Goal: Entertainment & Leisure: Consume media (video, audio)

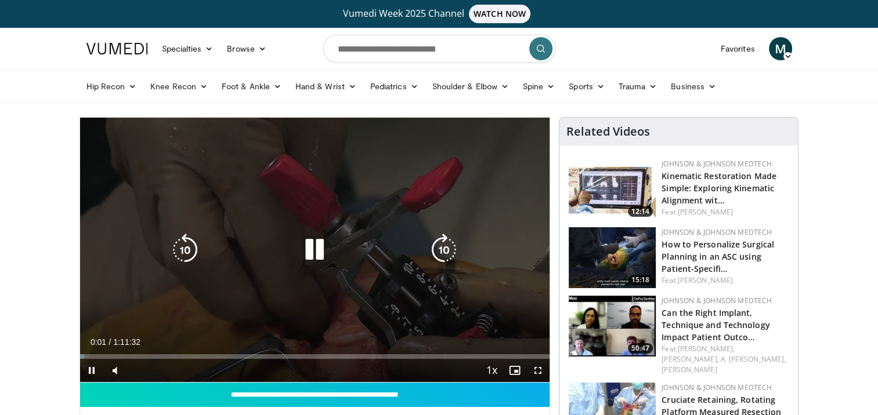
scroll to position [225, 0]
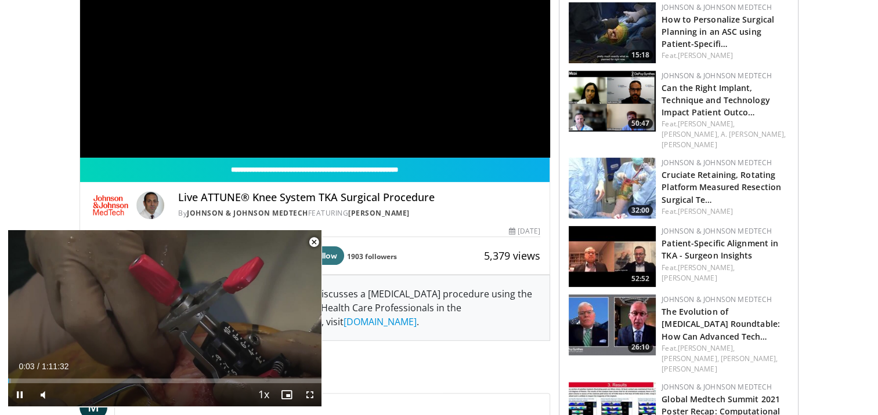
click at [313, 241] on span "Video Player" at bounding box center [313, 242] width 23 height 23
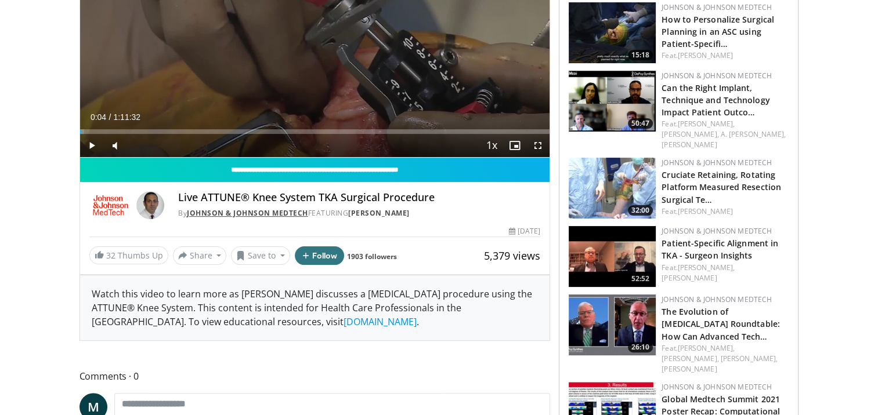
click at [238, 212] on link "Johnson & Johnson MedTech" at bounding box center [247, 213] width 121 height 10
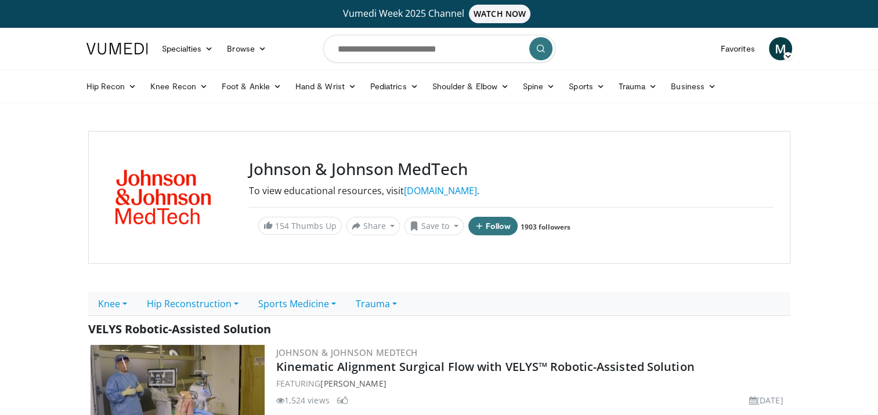
scroll to position [153, 0]
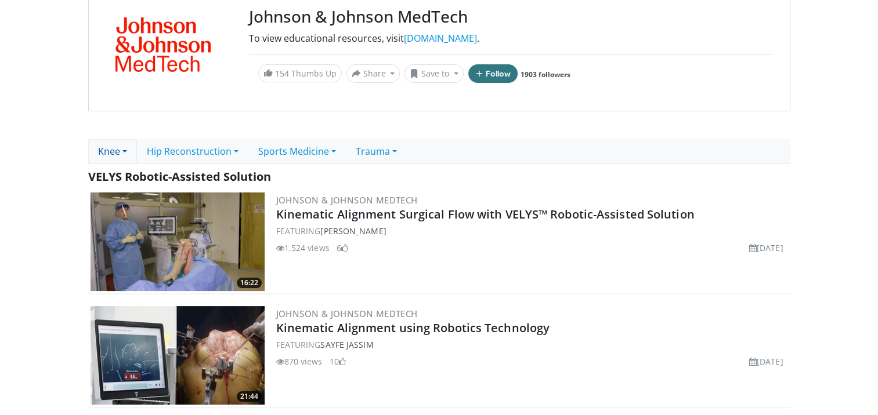
click at [124, 151] on link "Knee" at bounding box center [112, 151] width 49 height 24
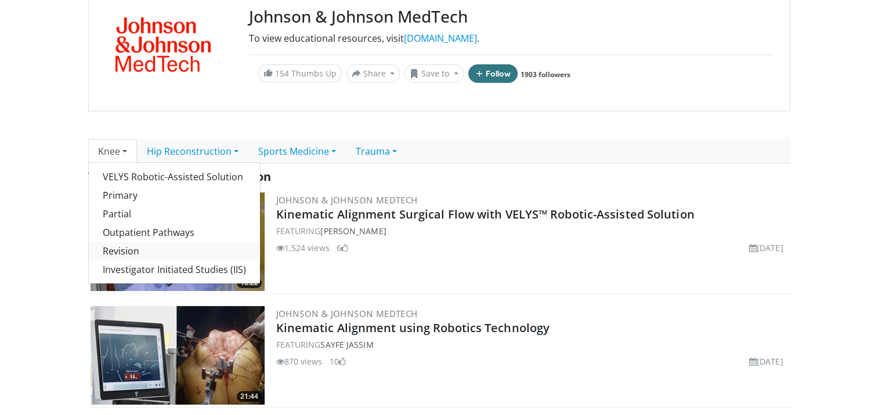
click at [121, 251] on link "Revision" at bounding box center [174, 251] width 171 height 19
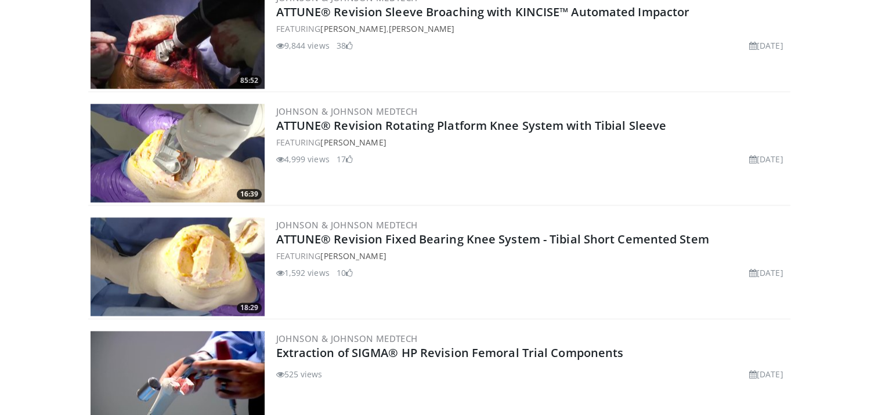
scroll to position [1495, 0]
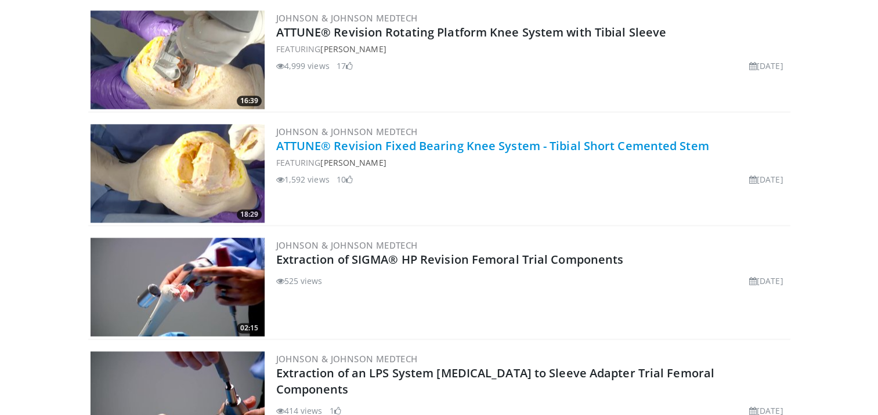
click at [555, 146] on link "ATTUNE® Revision Fixed Bearing Knee System - Tibial Short Cemented Stem" at bounding box center [492, 146] width 433 height 16
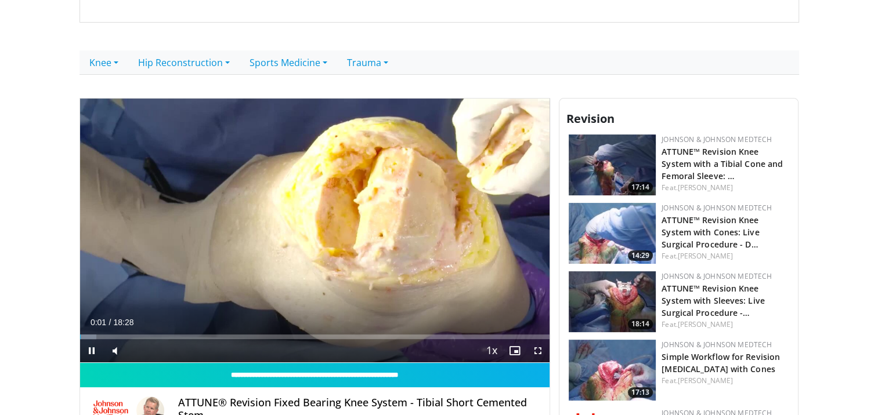
scroll to position [244, 0]
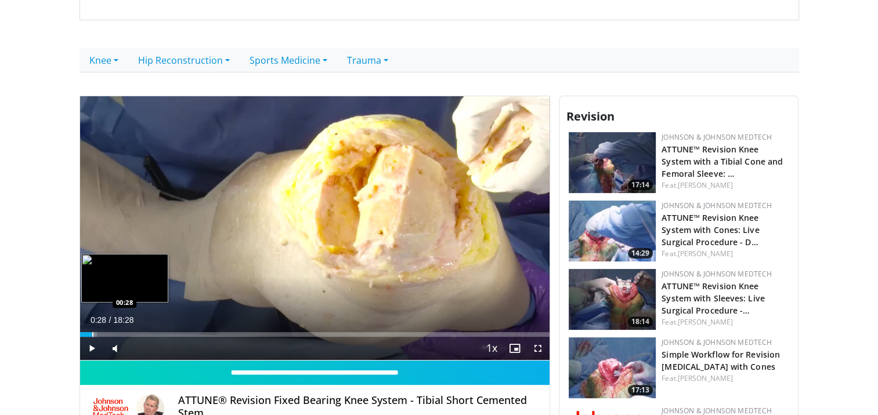
click at [92, 332] on div "Progress Bar" at bounding box center [92, 334] width 1 height 5
click at [125, 334] on video-js "**********" at bounding box center [315, 228] width 470 height 265
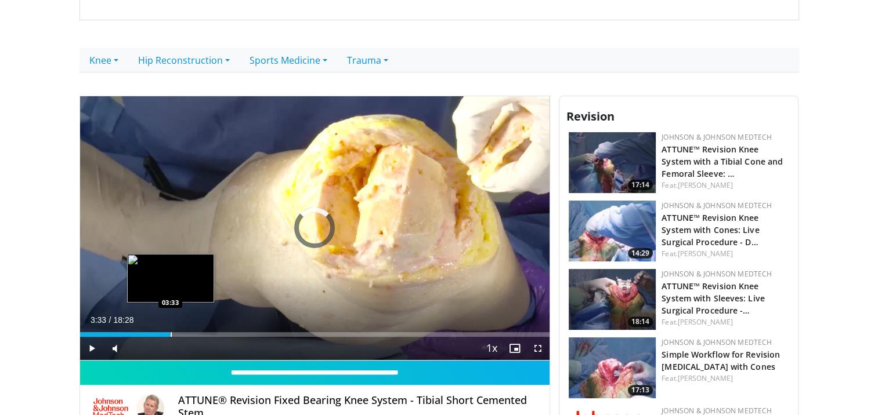
click at [169, 328] on div "Loaded : 8.94% 03:33 03:33" at bounding box center [315, 331] width 470 height 11
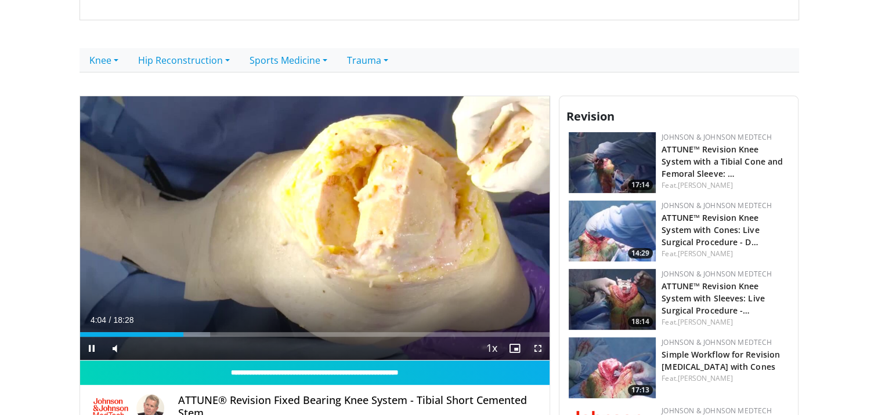
click at [542, 347] on span "Video Player" at bounding box center [537, 348] width 23 height 23
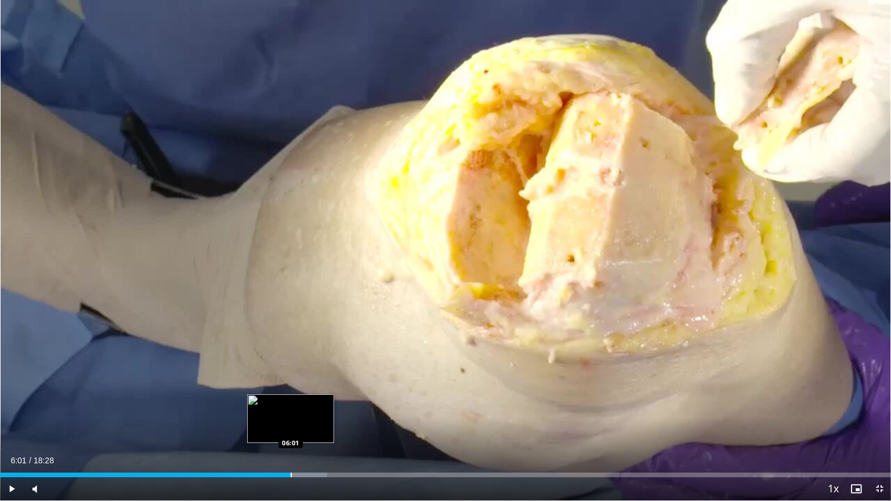
click at [291, 415] on div "Progress Bar" at bounding box center [291, 475] width 1 height 5
click at [298, 415] on div "Loaded : 37.93% 06:10 06:10" at bounding box center [445, 471] width 891 height 11
click at [321, 415] on div "Progress Bar" at bounding box center [321, 475] width 1 height 5
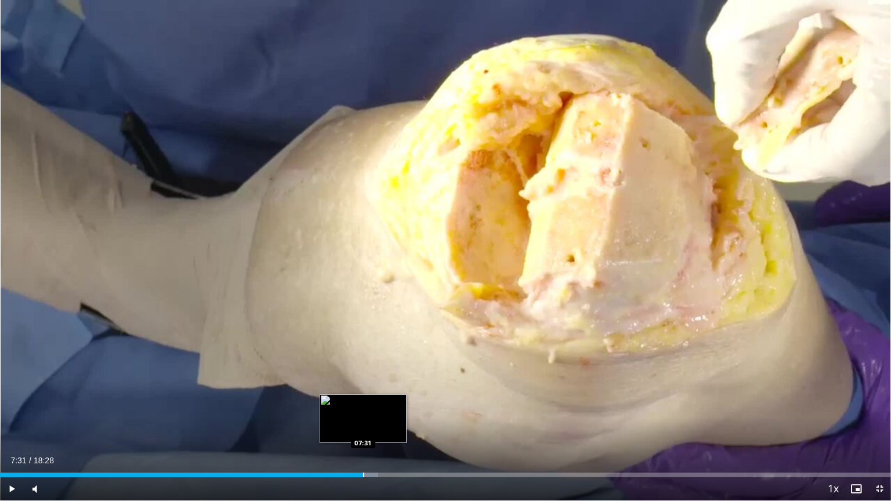
click at [363, 415] on div "Progress Bar" at bounding box center [363, 475] width 1 height 5
click at [397, 415] on div "Loaded : 46.06% 08:14 08:13" at bounding box center [445, 471] width 891 height 11
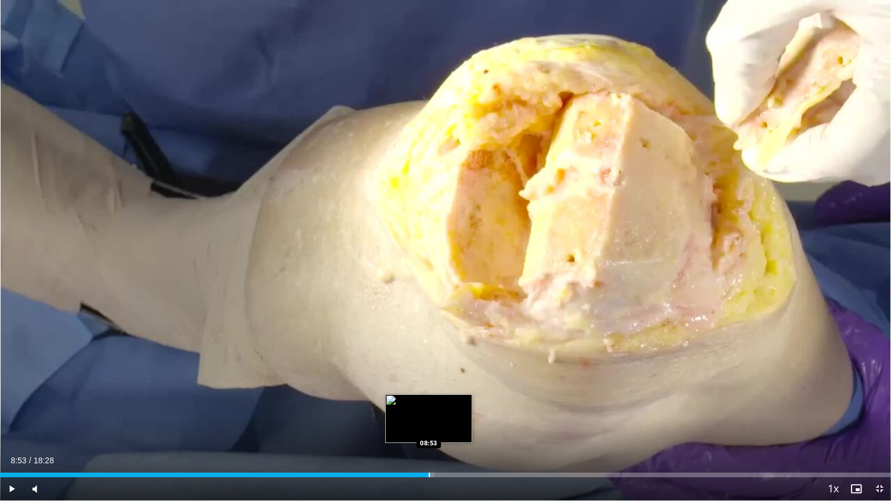
click at [429, 415] on div "Progress Bar" at bounding box center [429, 475] width 1 height 5
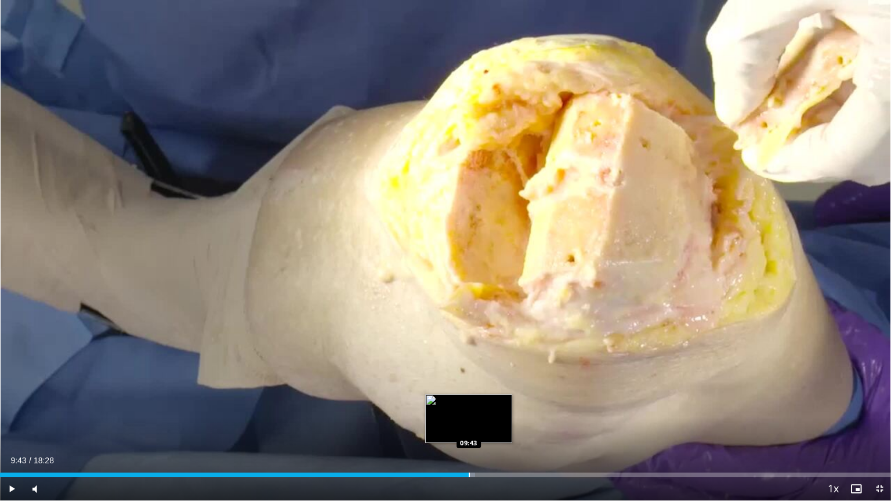
click at [469, 415] on div "Progress Bar" at bounding box center [469, 475] width 1 height 5
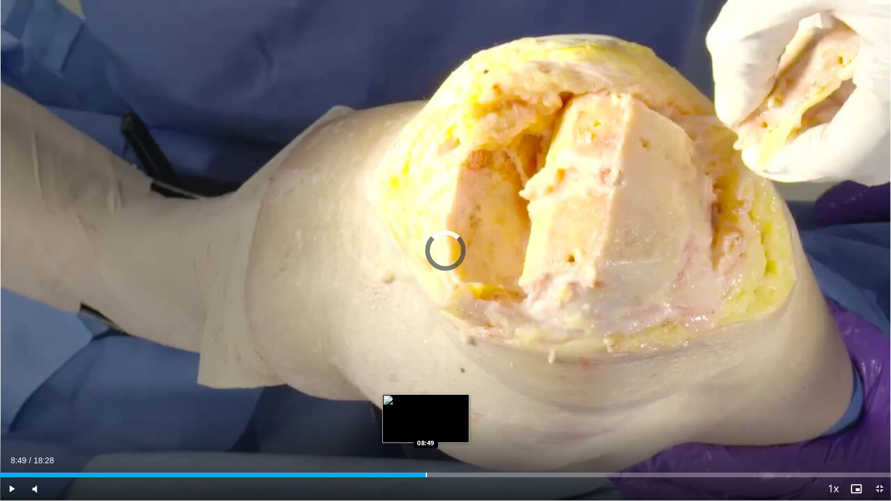
click at [426, 415] on div "Loaded : 0.00% 08:49 08:49" at bounding box center [445, 471] width 891 height 11
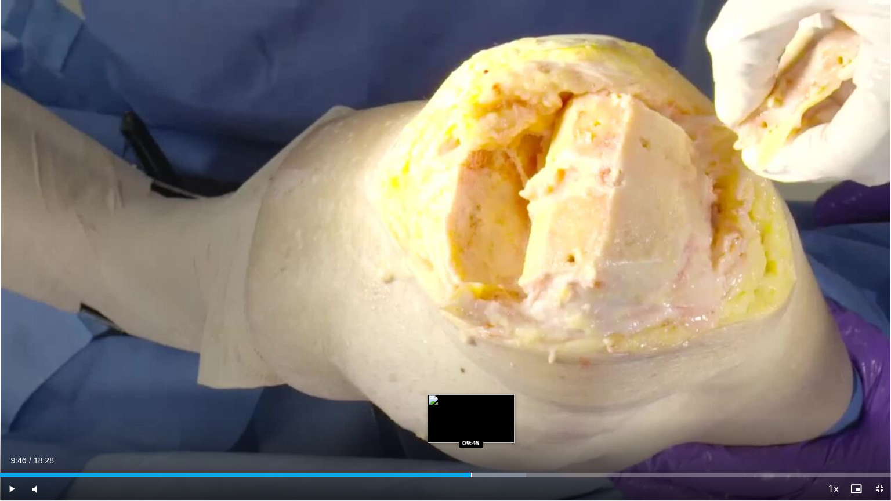
click at [471, 415] on div "Progress Bar" at bounding box center [471, 475] width 1 height 5
click at [461, 415] on div "Loaded : 59.07% 09:33 09:33" at bounding box center [445, 471] width 891 height 11
click at [452, 415] on div "Progress Bar" at bounding box center [452, 475] width 1 height 5
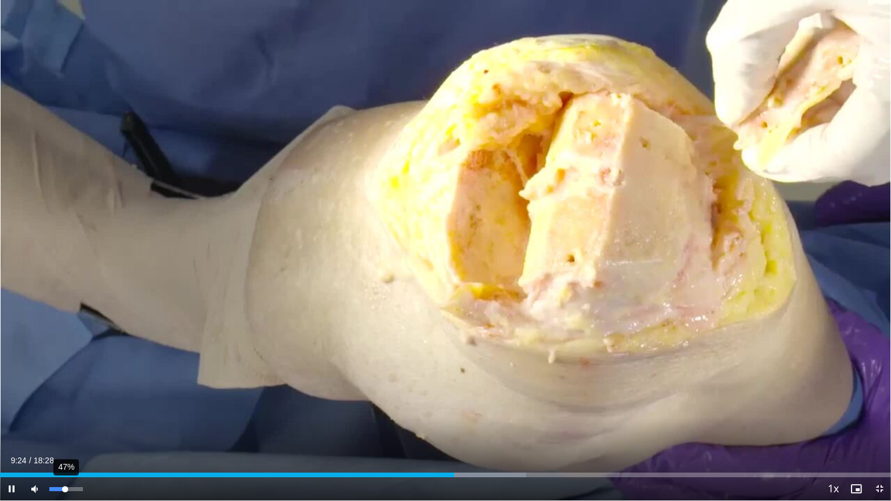
click at [65, 415] on div "47%" at bounding box center [65, 489] width 33 height 4
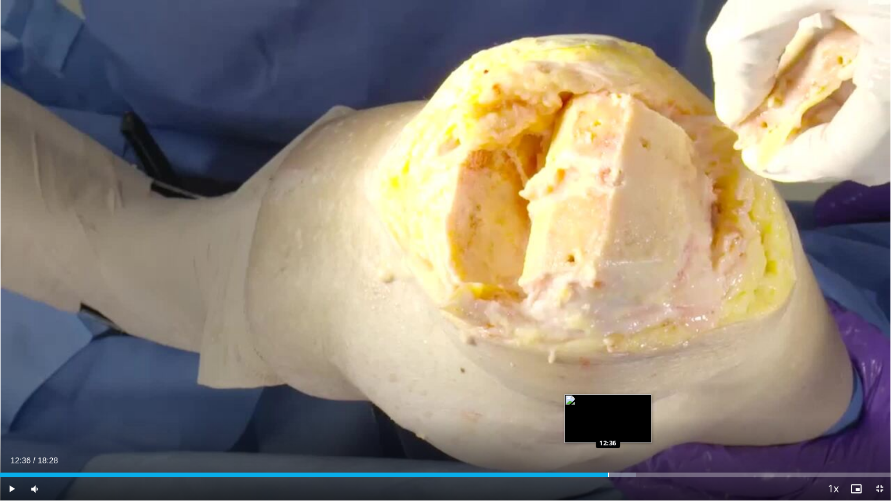
click at [608, 415] on div "Progress Bar" at bounding box center [608, 475] width 1 height 5
click at [602, 415] on div "Progress Bar" at bounding box center [602, 475] width 1 height 5
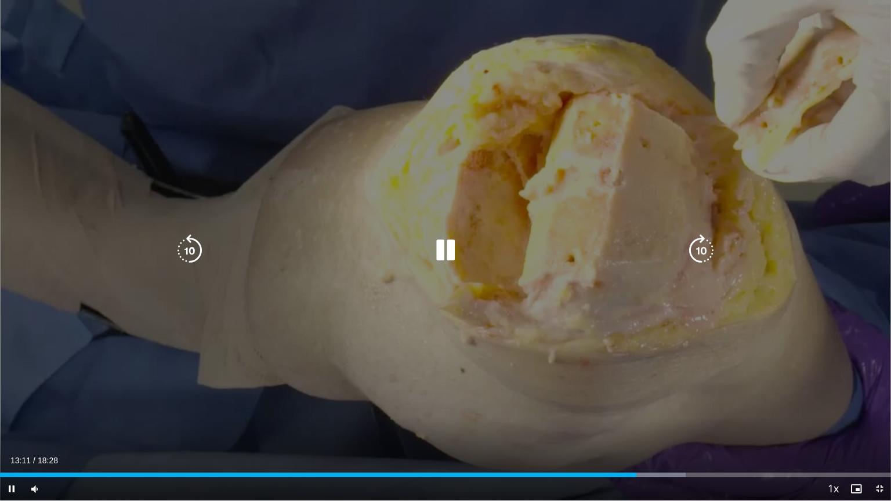
click at [700, 252] on icon "Video Player" at bounding box center [701, 250] width 32 height 32
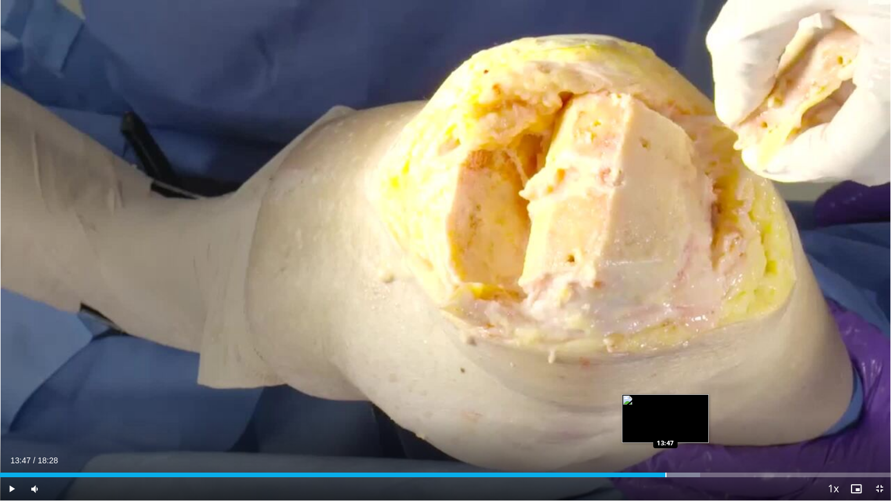
click at [665, 415] on div "Progress Bar" at bounding box center [665, 475] width 1 height 5
click at [676, 415] on div "Loaded : 80.38% 14:01 14:01" at bounding box center [445, 471] width 891 height 11
click at [697, 415] on div "Loaded : 81.44% 14:27 14:27" at bounding box center [445, 471] width 891 height 11
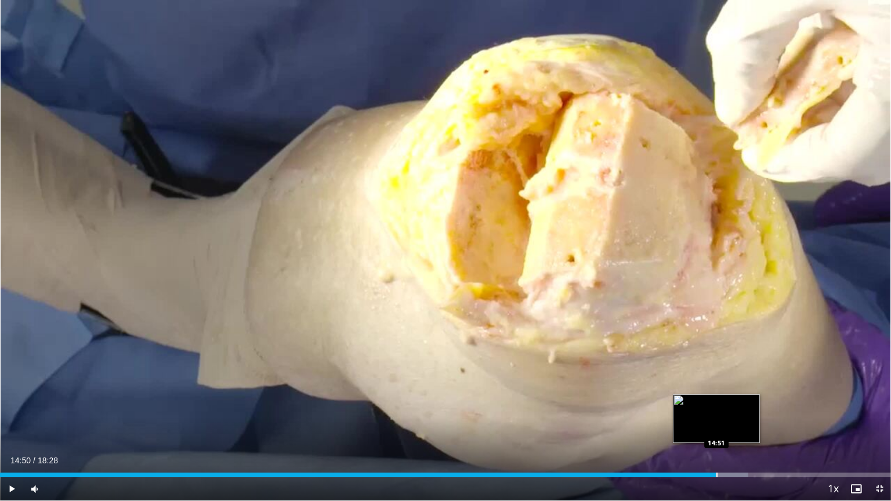
click at [716, 415] on div "Loaded : 83.99% 14:50 14:51" at bounding box center [445, 471] width 891 height 11
click at [735, 415] on div "Progress Bar" at bounding box center [735, 475] width 1 height 5
click at [751, 415] on div "Loaded : 88.51% 15:34 15:34" at bounding box center [445, 471] width 891 height 11
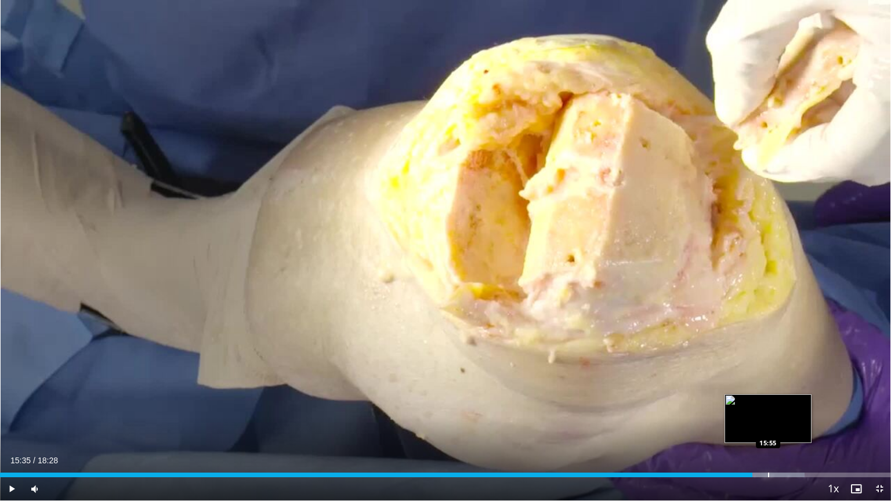
click at [768, 415] on div "Progress Bar" at bounding box center [768, 475] width 1 height 5
click at [788, 415] on div "Progress Bar" at bounding box center [788, 475] width 1 height 5
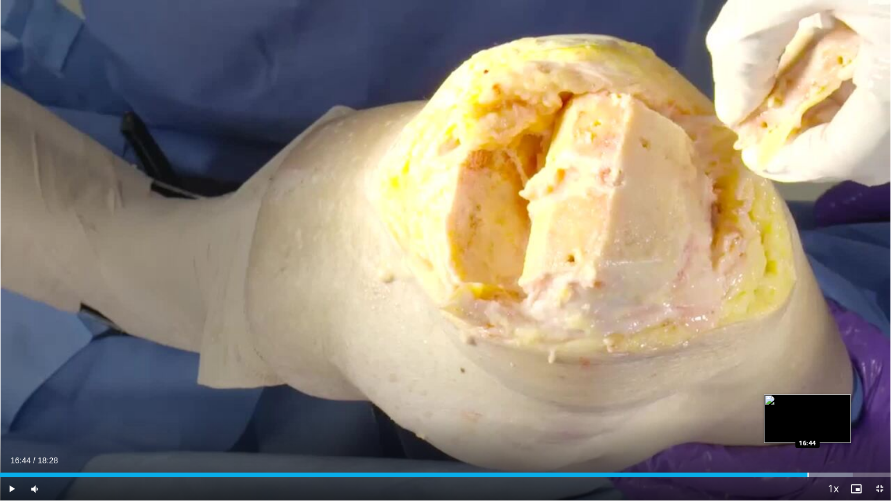
click at [807, 415] on div "Progress Bar" at bounding box center [807, 475] width 1 height 5
click at [819, 415] on div "Progress Bar" at bounding box center [819, 475] width 1 height 5
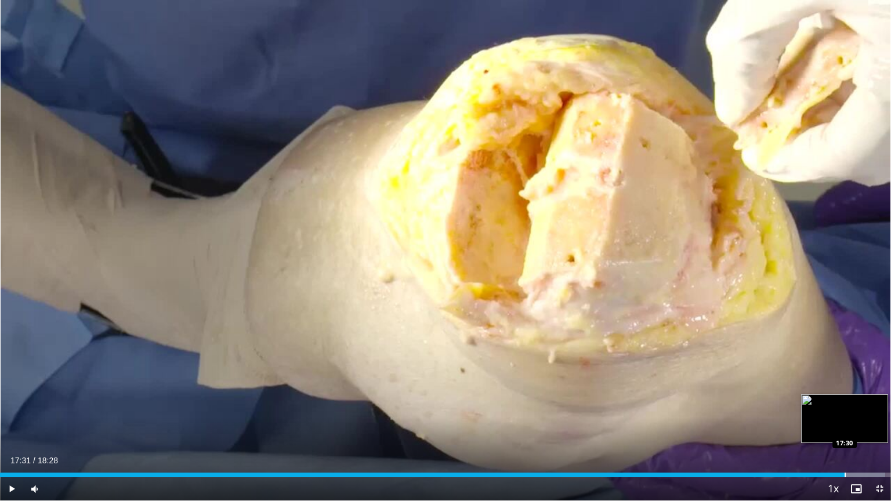
click at [845, 415] on div "Progress Bar" at bounding box center [845, 475] width 1 height 5
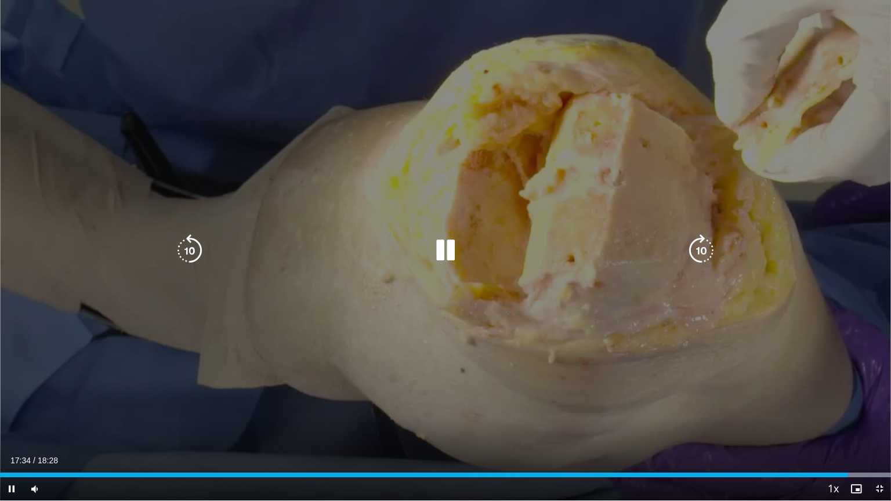
click at [788, 388] on div "10 seconds Tap to unmute" at bounding box center [445, 250] width 891 height 501
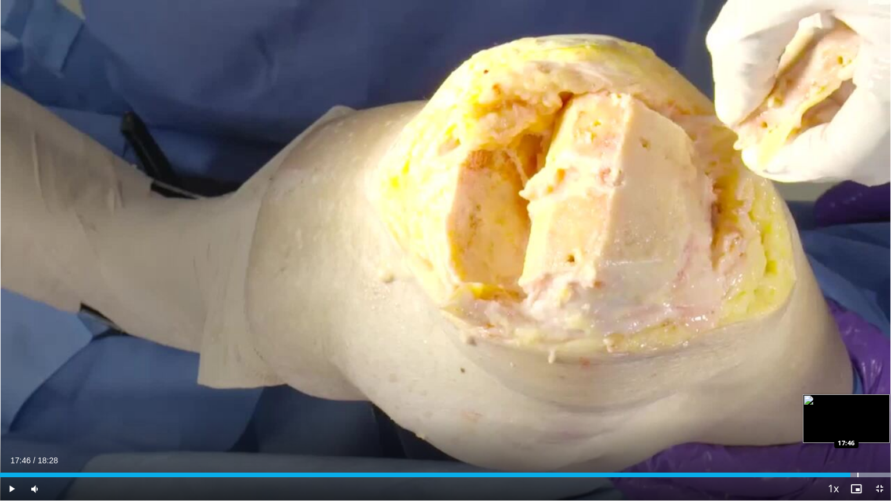
click at [857, 415] on div "Progress Bar" at bounding box center [857, 475] width 1 height 5
click at [865, 415] on div "Loaded : 100.00% 17:48 17:57" at bounding box center [445, 475] width 891 height 5
click at [877, 415] on div "Progress Bar" at bounding box center [877, 475] width 1 height 5
drag, startPoint x: 883, startPoint y: 473, endPoint x: 879, endPoint y: 486, distance: 13.4
click at [877, 415] on div "Current Time 18:13 / Duration 18:28 Play Skip Backward Skip Forward Mute 84% Lo…" at bounding box center [445, 488] width 891 height 23
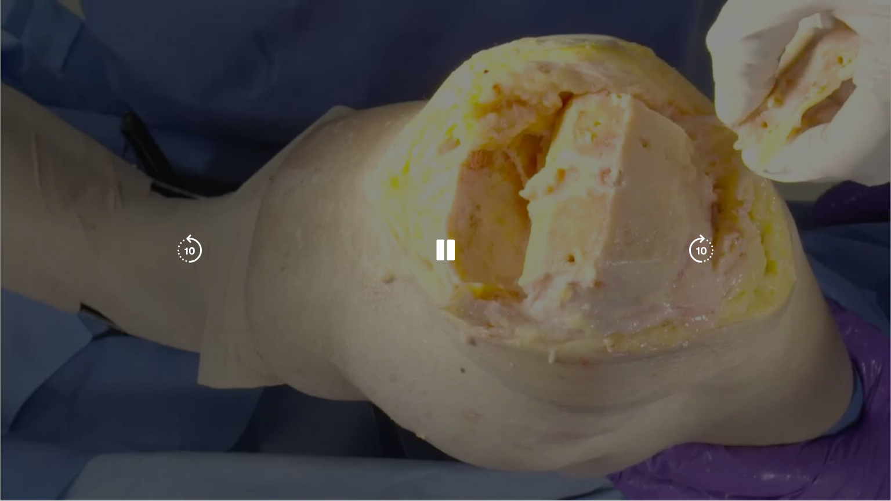
click at [877, 415] on div "10 seconds Tap to unmute" at bounding box center [445, 250] width 891 height 501
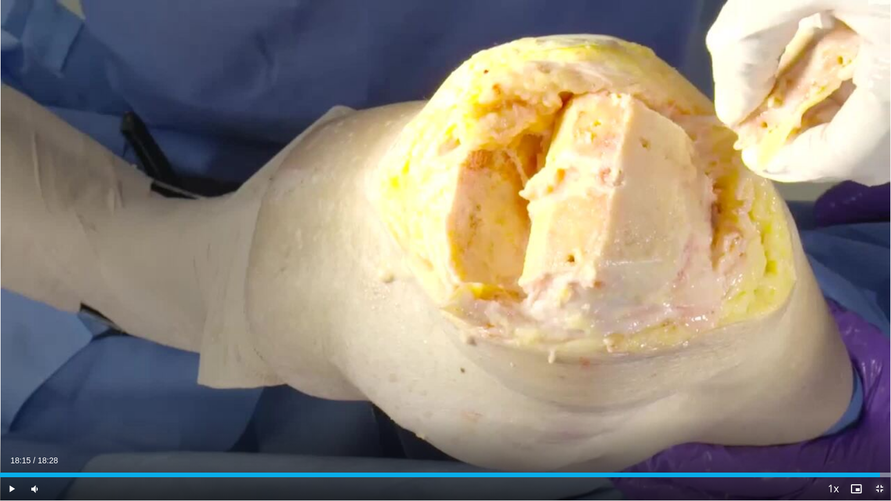
click at [877, 415] on span "Video Player" at bounding box center [879, 488] width 23 height 23
